Goal: Information Seeking & Learning: Learn about a topic

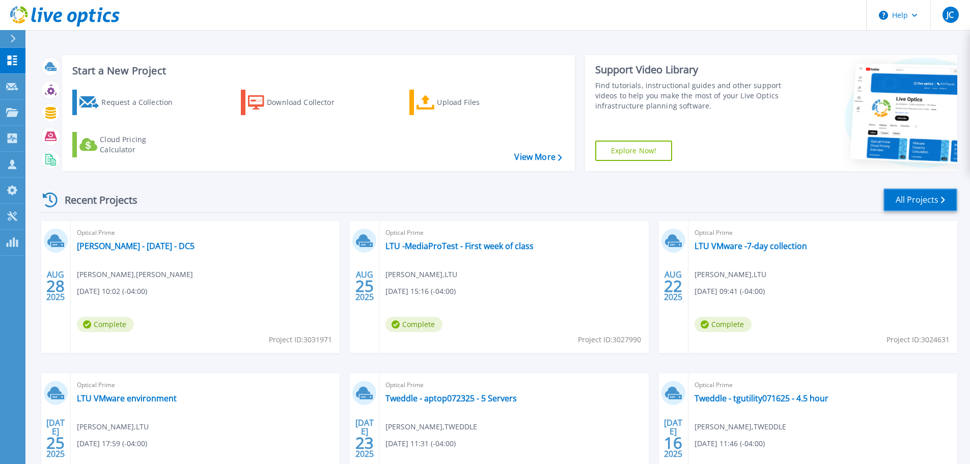
click at [903, 201] on link "All Projects" at bounding box center [921, 199] width 74 height 23
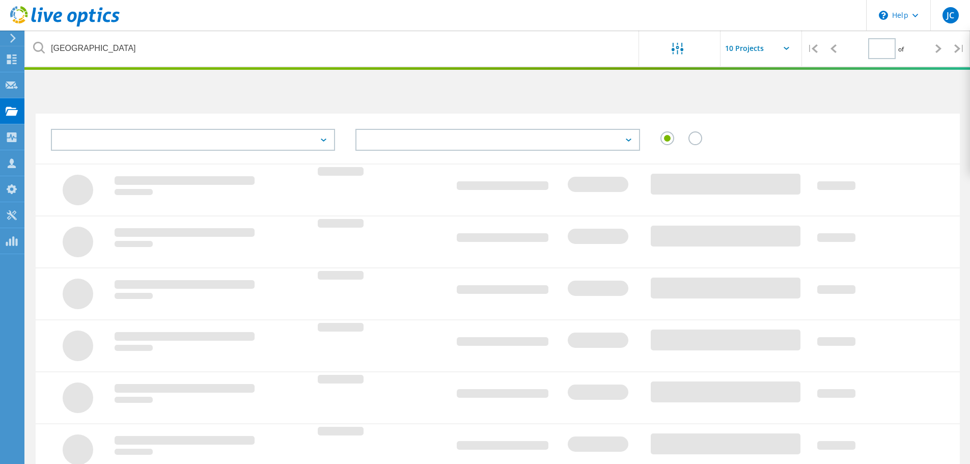
type input "1"
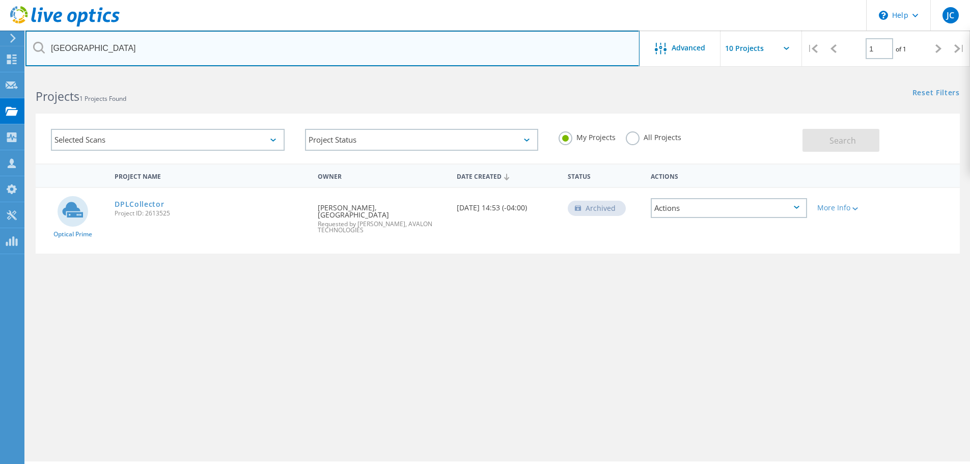
click at [156, 50] on input "Detroit Public Library" at bounding box center [332, 49] width 614 height 36
drag, startPoint x: 156, startPoint y: 50, endPoint x: 49, endPoint y: 52, distance: 107.0
click at [49, 52] on input "Detroit Public Library" at bounding box center [332, 49] width 614 height 36
type input "City of dayton water"
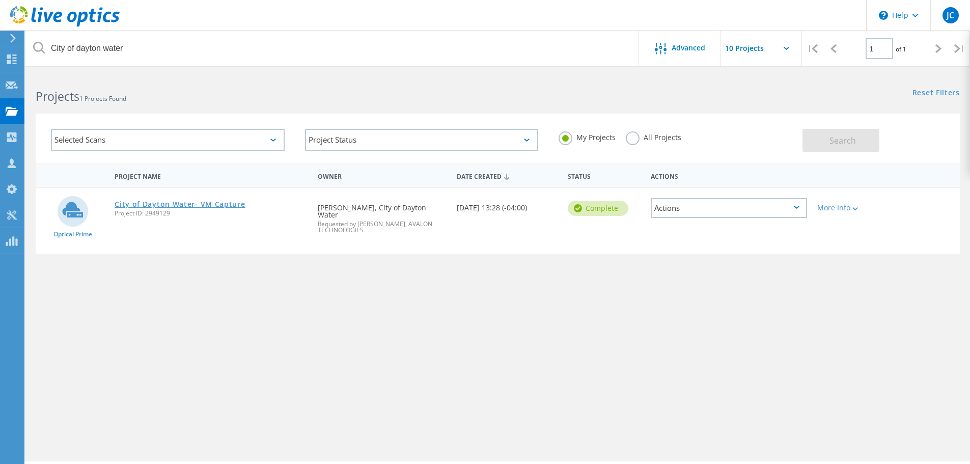
click at [217, 204] on link "City of Dayton Water- VM Capture" at bounding box center [180, 204] width 130 height 7
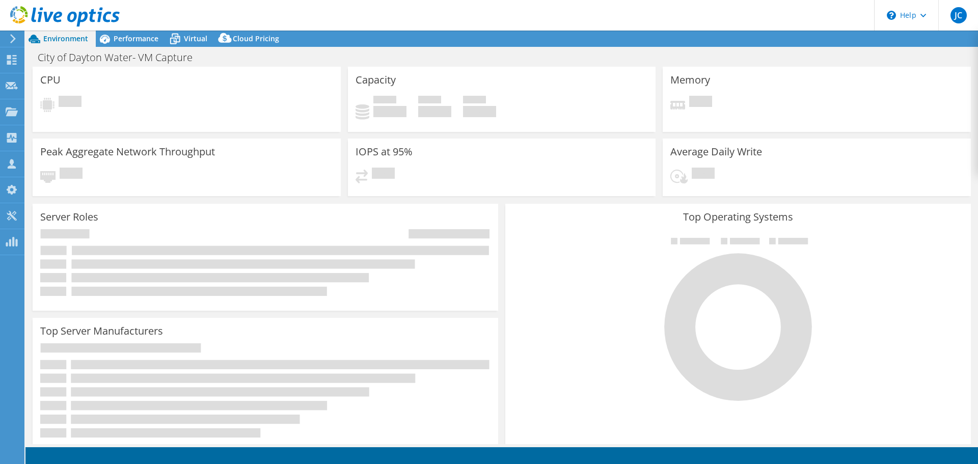
select select "USD"
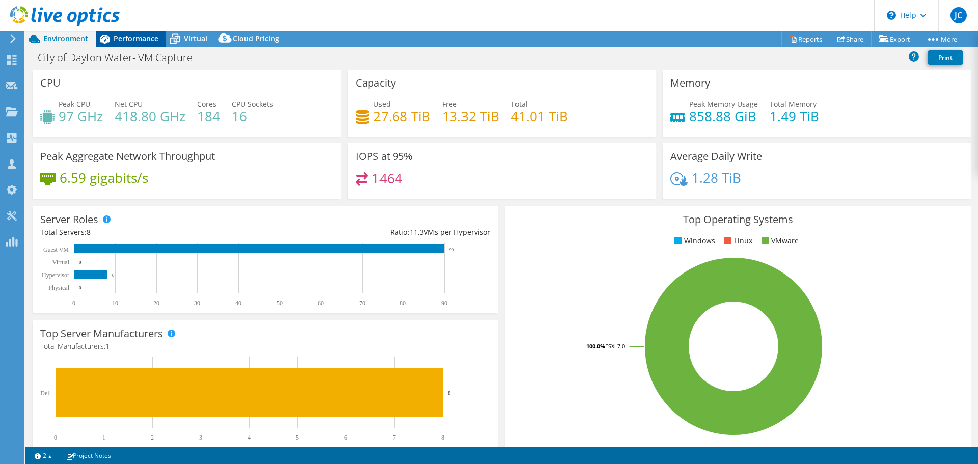
click at [124, 39] on span "Performance" at bounding box center [136, 39] width 45 height 10
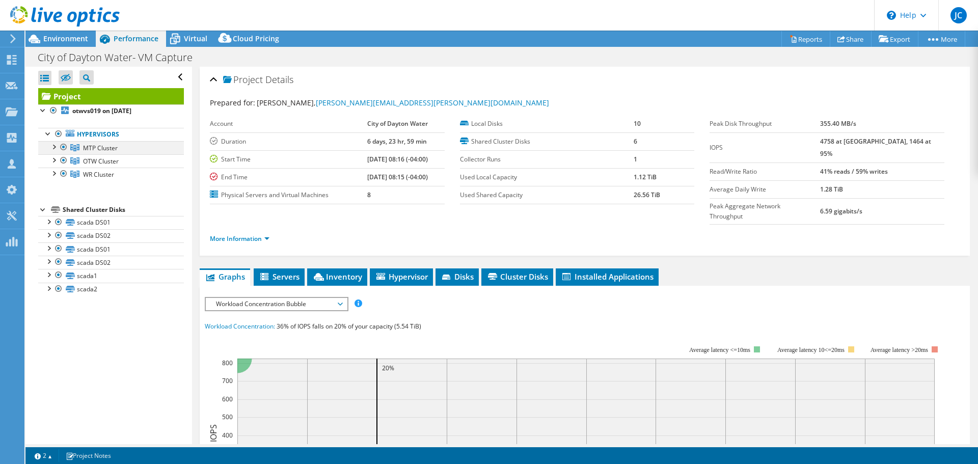
click at [53, 148] on div at bounding box center [53, 146] width 10 height 10
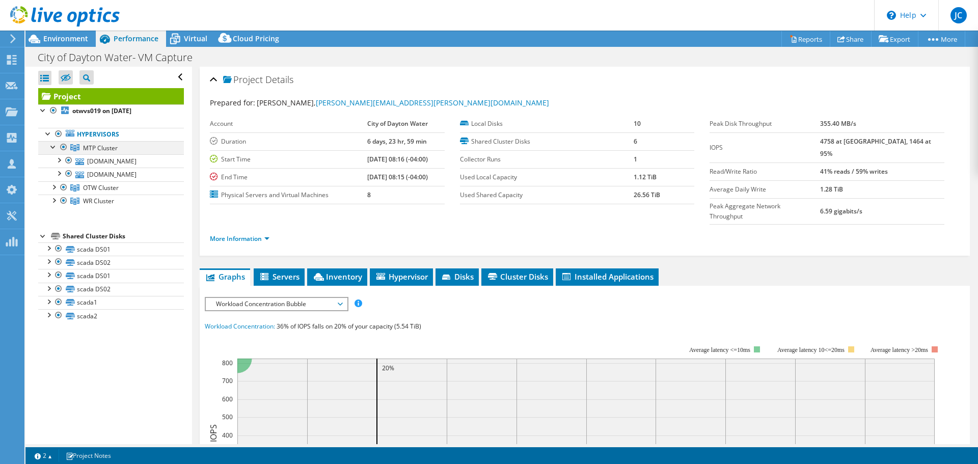
click at [53, 148] on div at bounding box center [53, 146] width 10 height 10
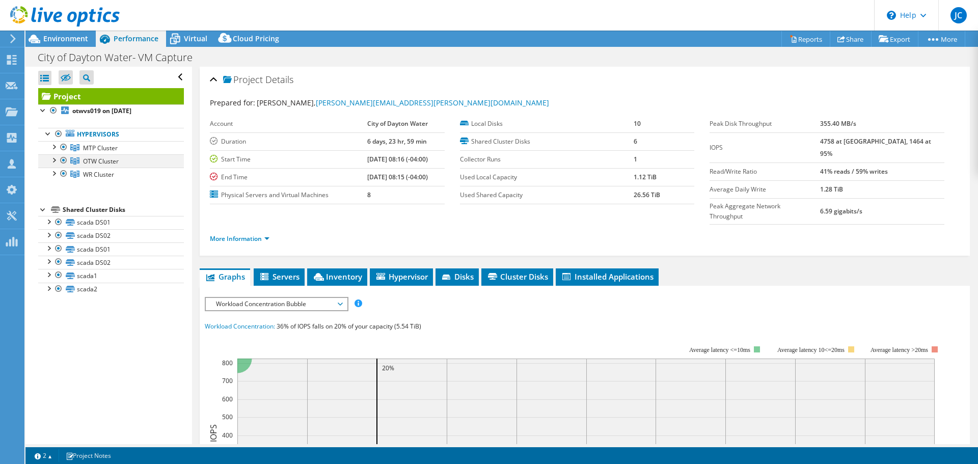
click at [54, 160] on div at bounding box center [53, 159] width 10 height 10
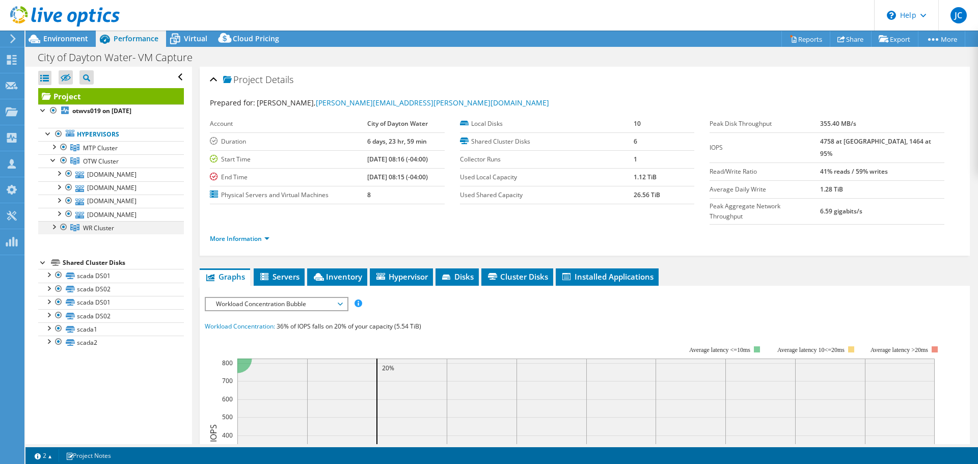
click at [54, 226] on div at bounding box center [53, 226] width 10 height 10
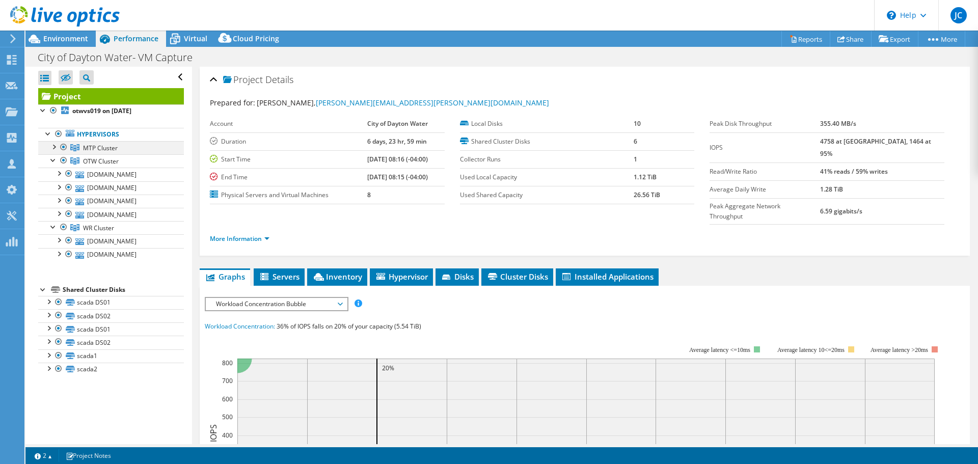
click at [54, 148] on div at bounding box center [53, 146] width 10 height 10
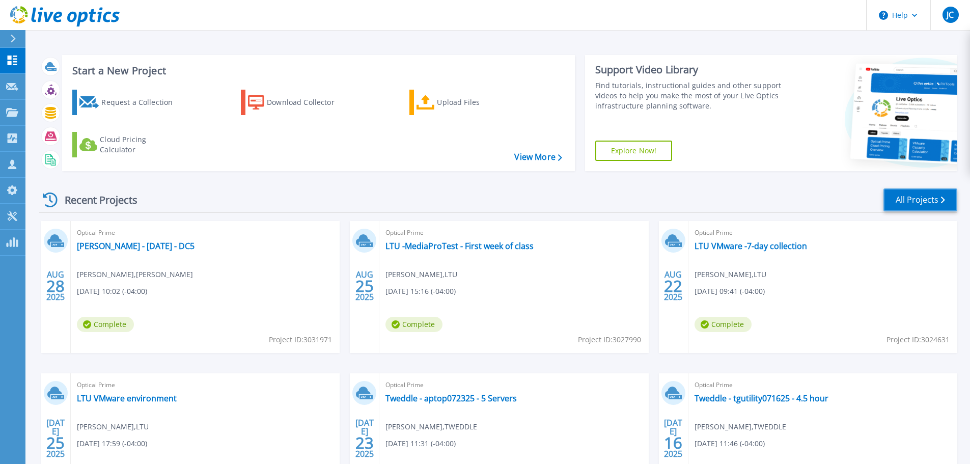
click at [922, 205] on link "All Projects" at bounding box center [921, 199] width 74 height 23
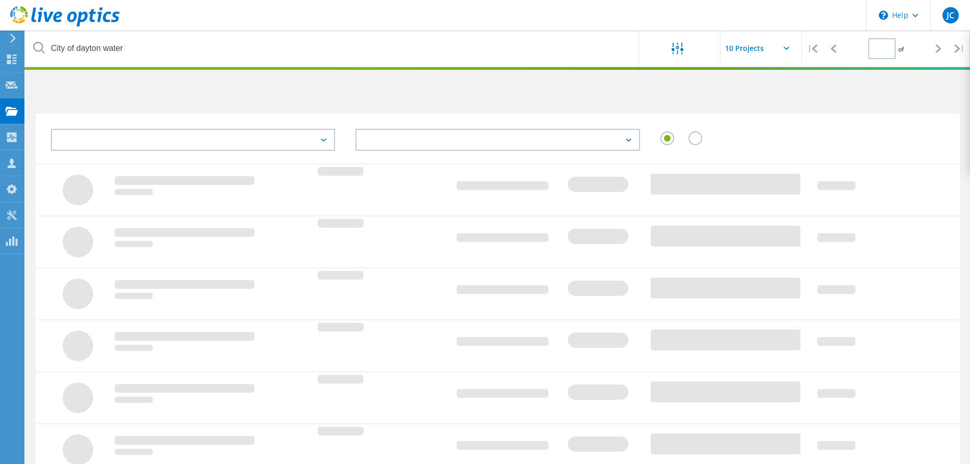
type input "1"
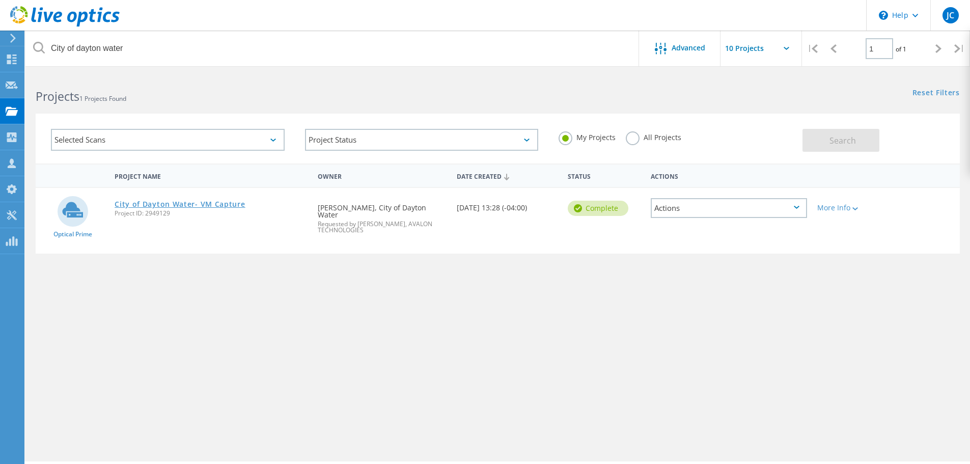
click at [135, 203] on link "City of Dayton Water- VM Capture" at bounding box center [180, 204] width 130 height 7
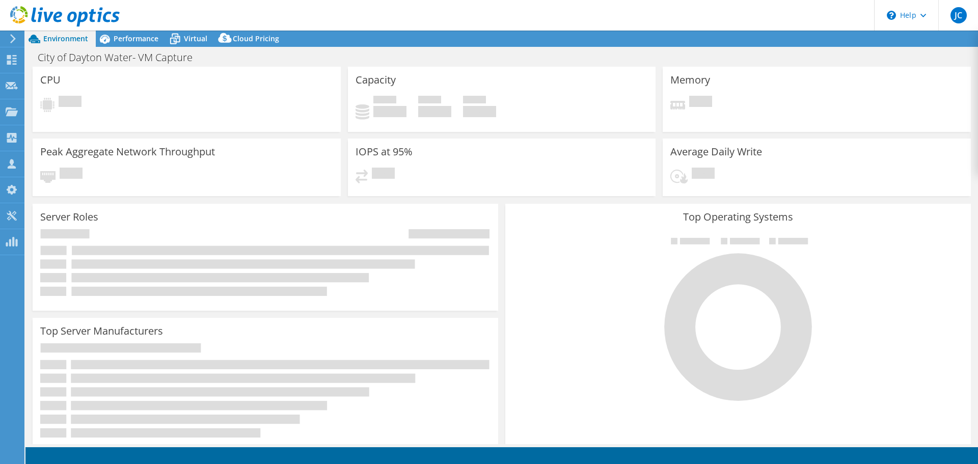
select select "USD"
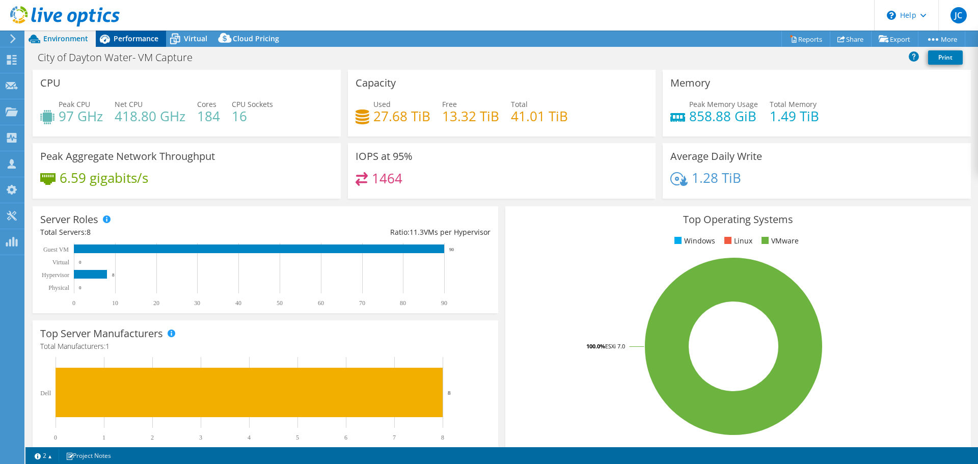
click at [117, 41] on span "Performance" at bounding box center [136, 39] width 45 height 10
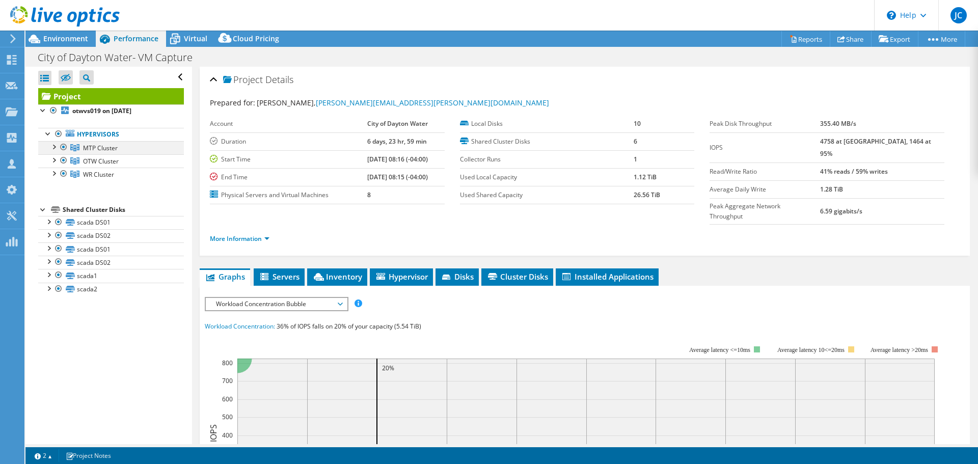
click at [53, 145] on div at bounding box center [53, 146] width 10 height 10
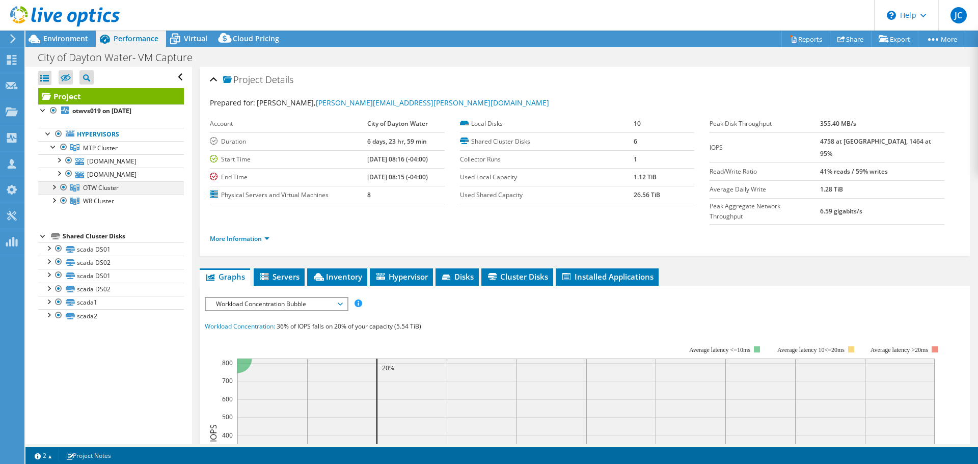
click at [52, 187] on div at bounding box center [53, 186] width 10 height 10
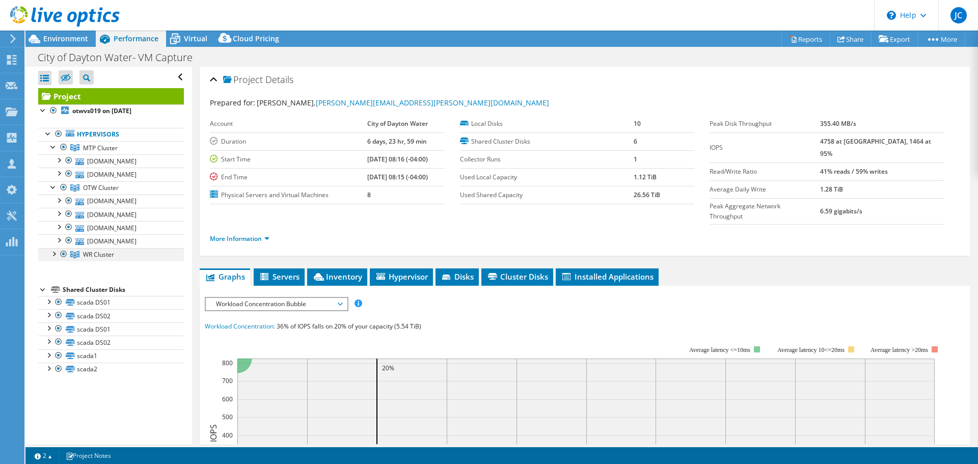
click at [53, 253] on div at bounding box center [53, 253] width 10 height 10
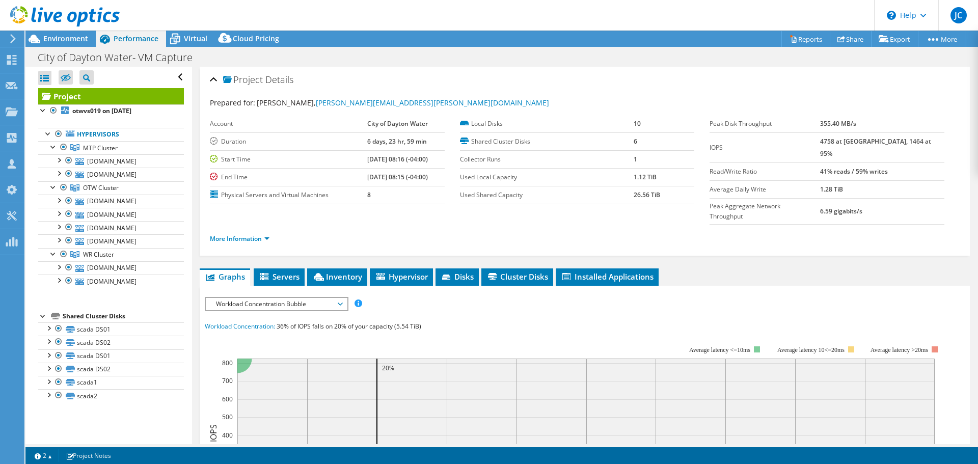
select select "USD"
